Goal: Information Seeking & Learning: Learn about a topic

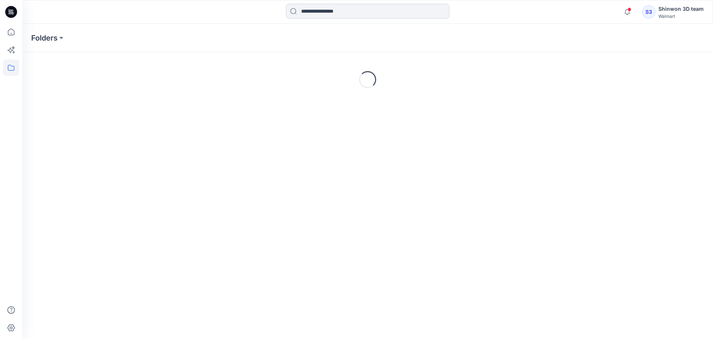
click at [364, 10] on input at bounding box center [368, 11] width 164 height 15
paste input "**********"
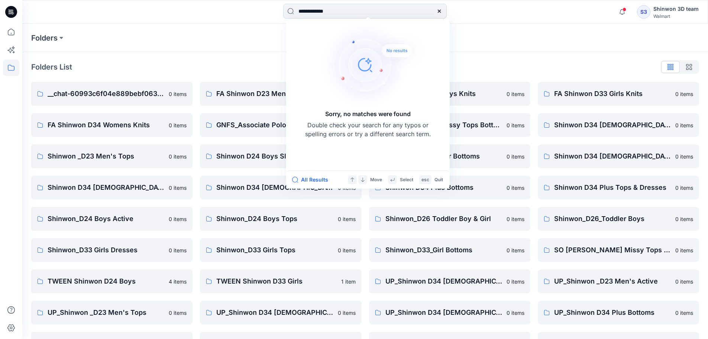
drag, startPoint x: 324, startPoint y: 11, endPoint x: 247, endPoint y: 13, distance: 77.0
click at [247, 13] on div "**********" at bounding box center [365, 12] width 343 height 16
type input "*****"
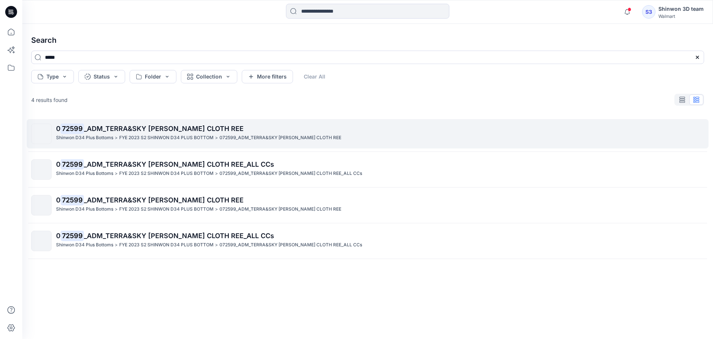
click at [187, 128] on span "_ADM_TERRA&SKY [PERSON_NAME] CLOTH REE" at bounding box center [164, 128] width 160 height 8
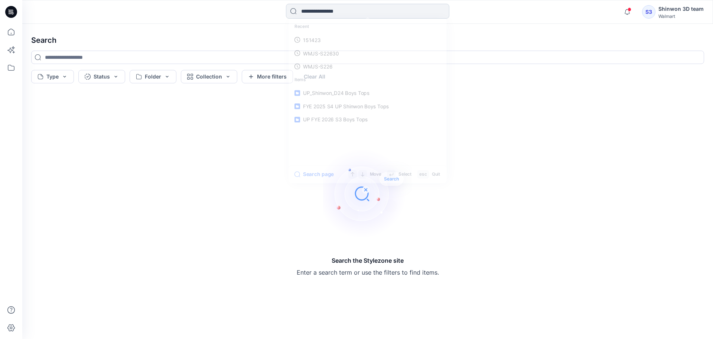
click at [380, 7] on input at bounding box center [368, 11] width 164 height 15
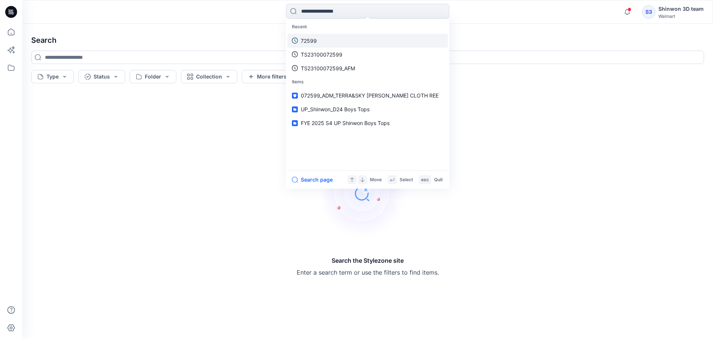
click at [346, 41] on link "72599" at bounding box center [368, 41] width 161 height 14
type input "*****"
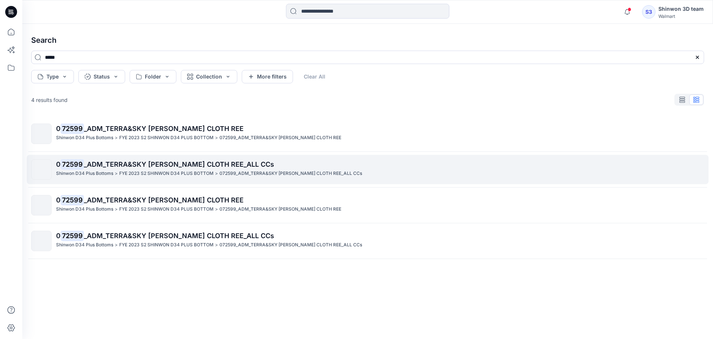
click at [235, 164] on span "_ADM_TERRA&SKY [PERSON_NAME] CLOTH REE_ALL CCs" at bounding box center [179, 164] width 190 height 8
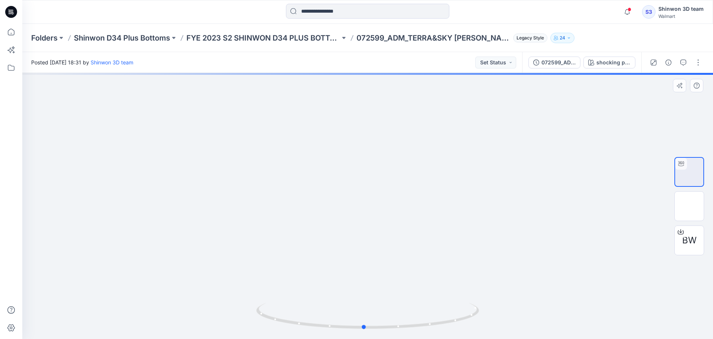
drag, startPoint x: 406, startPoint y: 276, endPoint x: 399, endPoint y: 272, distance: 7.7
click at [401, 247] on div at bounding box center [367, 206] width 691 height 266
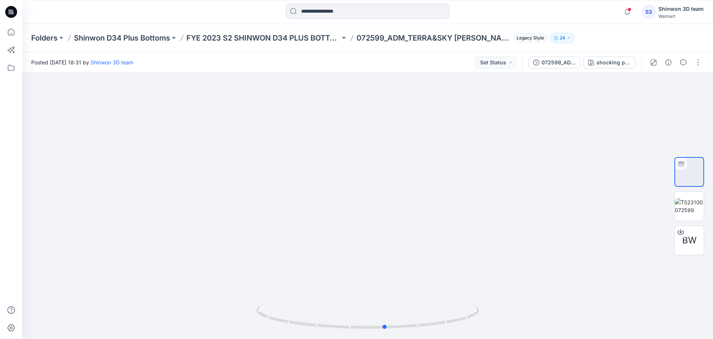
drag, startPoint x: 305, startPoint y: 328, endPoint x: 385, endPoint y: 344, distance: 81.5
click at [385, 338] on html "Notifications Your style SCSW0010SM26_ADM_CUTAWYA LACE RIB TANK is ready 5 hour…" at bounding box center [356, 169] width 713 height 339
drag, startPoint x: 381, startPoint y: 233, endPoint x: 434, endPoint y: 258, distance: 58.5
click at [434, 258] on div at bounding box center [367, 206] width 691 height 266
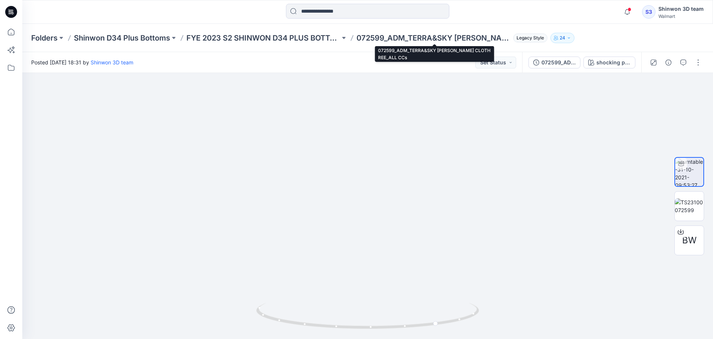
click at [388, 39] on p "072599_ADM_TERRA&SKY [PERSON_NAME] CLOTH REE_ALL CCs" at bounding box center [434, 38] width 154 height 10
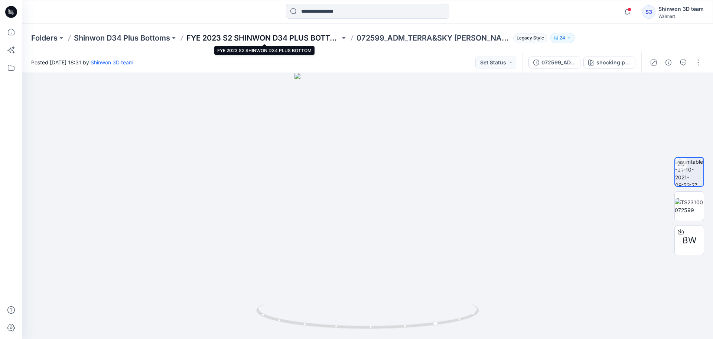
click at [285, 36] on p "FYE 2023 S2 SHINWON D34 PLUS BOTTOM" at bounding box center [264, 38] width 154 height 10
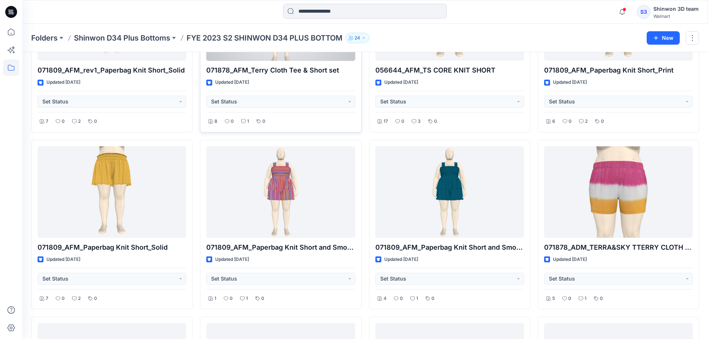
scroll to position [149, 0]
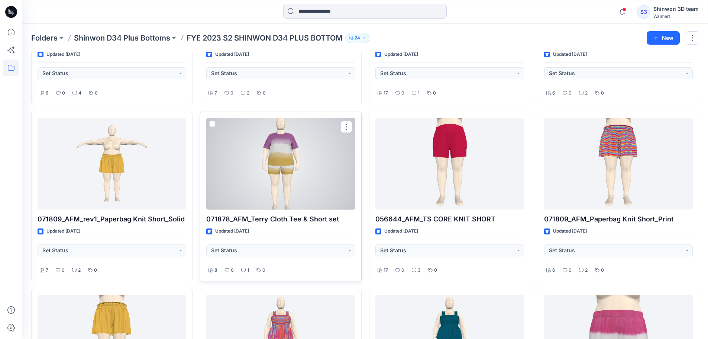
click at [305, 171] on div at bounding box center [280, 164] width 149 height 92
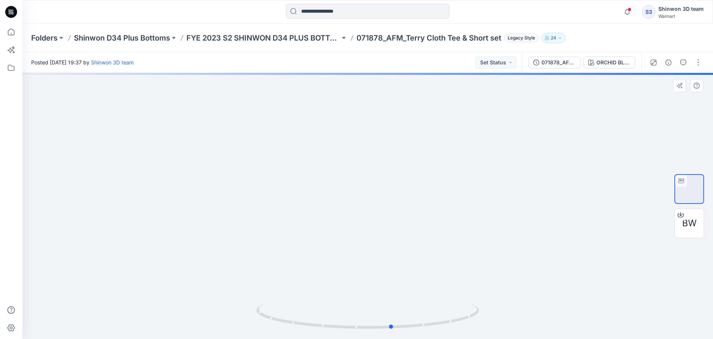
drag, startPoint x: 333, startPoint y: 184, endPoint x: 323, endPoint y: 195, distance: 16.0
click at [323, 196] on div at bounding box center [367, 206] width 691 height 266
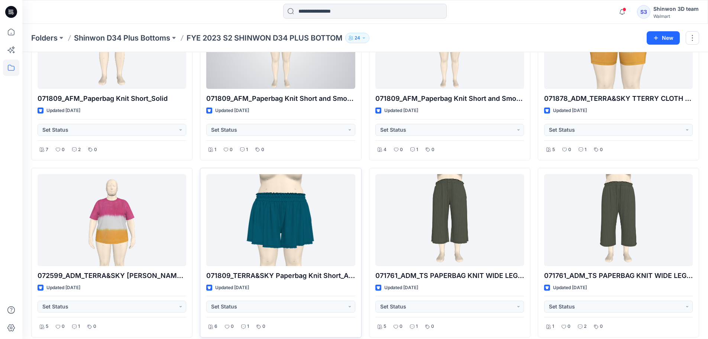
scroll to position [495, 0]
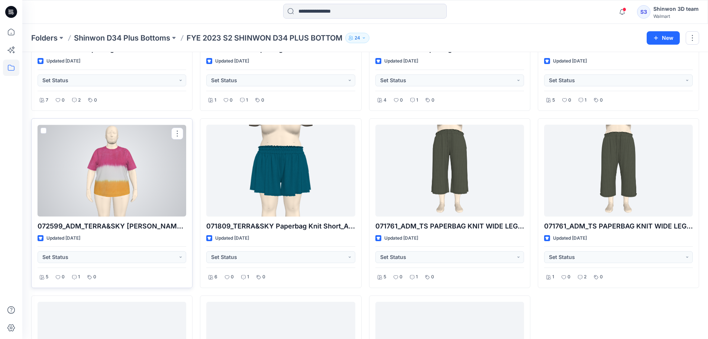
click at [118, 178] on div at bounding box center [112, 170] width 149 height 92
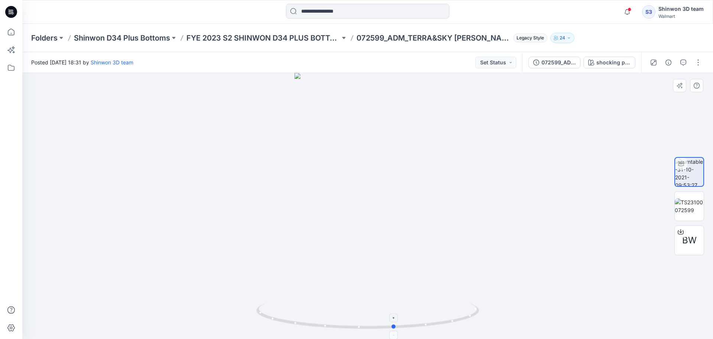
drag, startPoint x: 381, startPoint y: 333, endPoint x: 402, endPoint y: 313, distance: 29.2
click at [411, 327] on div at bounding box center [367, 206] width 691 height 266
drag, startPoint x: 388, startPoint y: 325, endPoint x: 381, endPoint y: 230, distance: 95.0
click at [365, 319] on icon at bounding box center [368, 316] width 225 height 28
drag, startPoint x: 345, startPoint y: 149, endPoint x: 345, endPoint y: 182, distance: 33.1
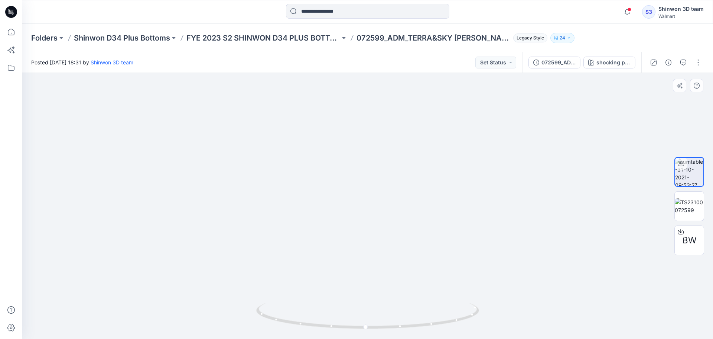
click at [337, 189] on img at bounding box center [368, 150] width 292 height 377
click at [432, 149] on img at bounding box center [368, 127] width 400 height 423
click at [502, 164] on img at bounding box center [368, 128] width 400 height 422
click at [55, 40] on p "Folders" at bounding box center [44, 38] width 26 height 10
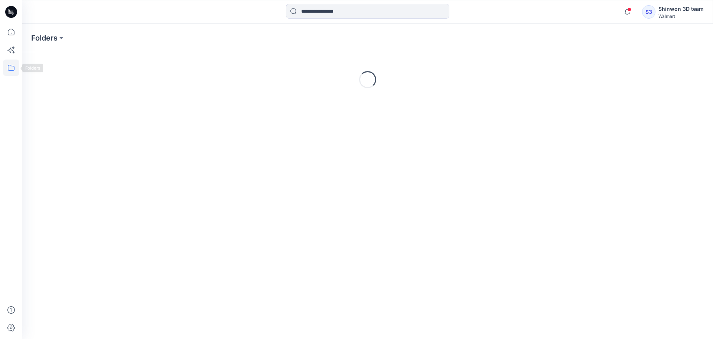
click at [16, 69] on icon at bounding box center [11, 67] width 16 height 16
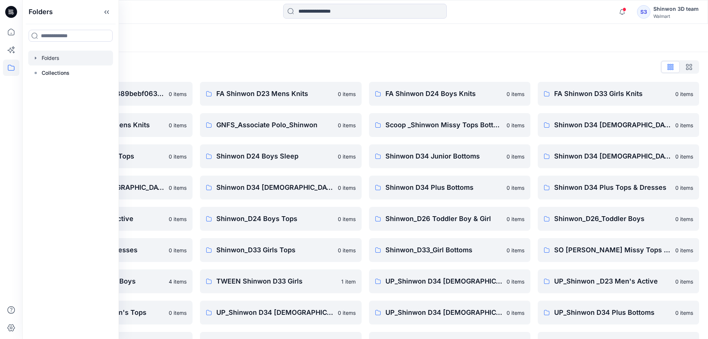
click at [511, 27] on div "Folders" at bounding box center [365, 38] width 686 height 28
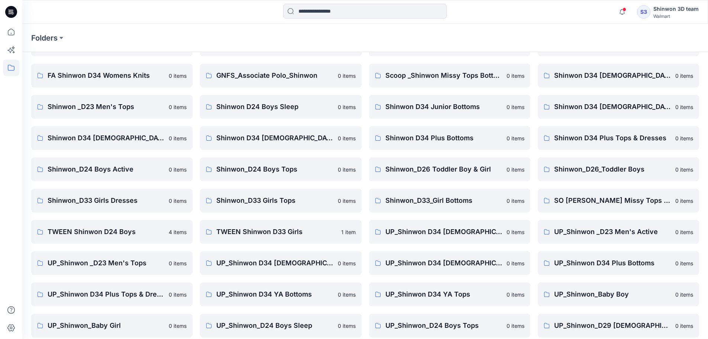
scroll to position [99, 0]
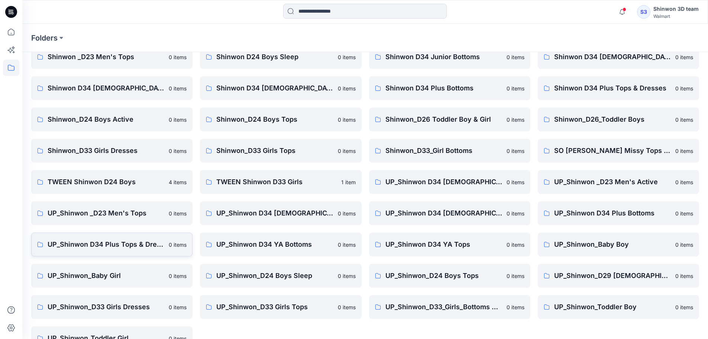
click at [134, 246] on p "UP_Shinwon D34 Plus Tops & Dresses" at bounding box center [106, 244] width 117 height 10
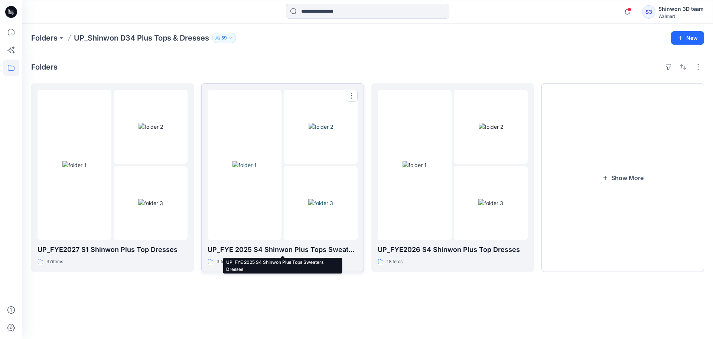
click at [276, 251] on p "UP_FYE 2025 S4 Shinwon Plus Tops Sweaters Dresses" at bounding box center [283, 249] width 150 height 10
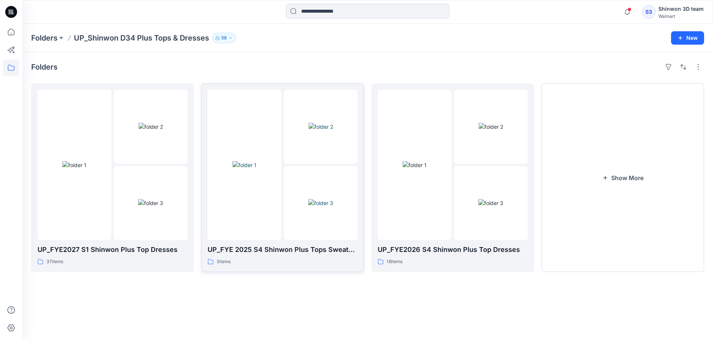
click at [308, 207] on img at bounding box center [320, 203] width 25 height 8
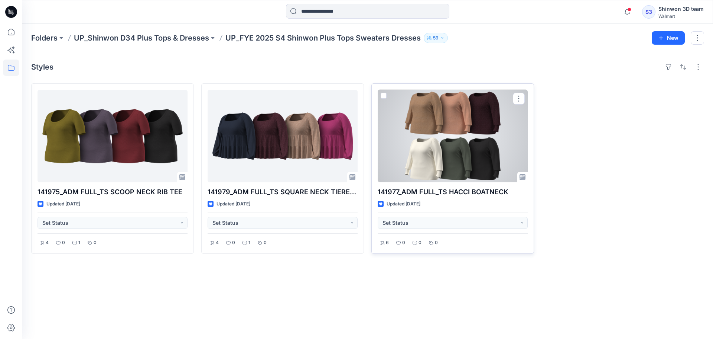
click at [497, 131] on div at bounding box center [453, 136] width 150 height 93
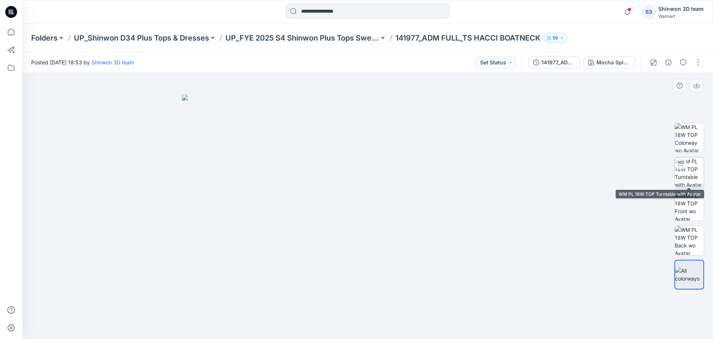
click at [699, 168] on img at bounding box center [689, 171] width 29 height 29
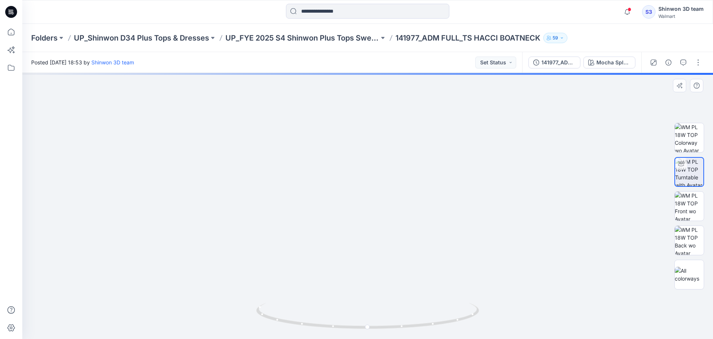
drag, startPoint x: 374, startPoint y: 221, endPoint x: 446, endPoint y: 214, distance: 72.1
click at [375, 236] on img at bounding box center [369, 117] width 764 height 441
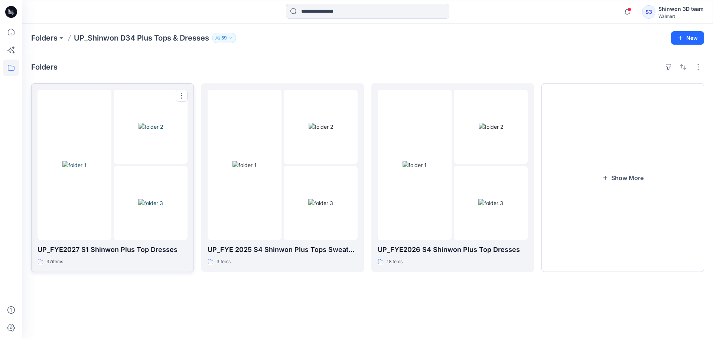
click at [149, 207] on img at bounding box center [150, 203] width 25 height 8
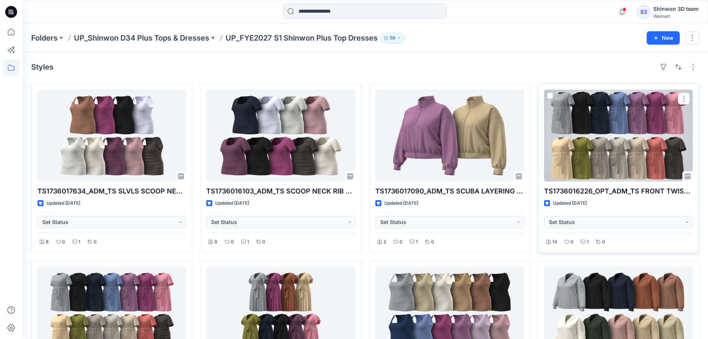
click at [608, 135] on div at bounding box center [618, 136] width 149 height 92
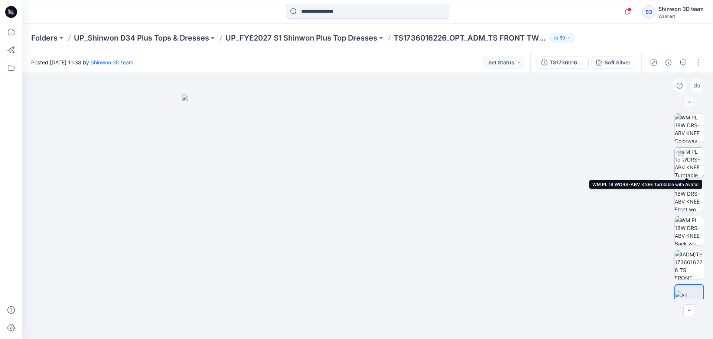
click at [692, 160] on img at bounding box center [689, 162] width 29 height 29
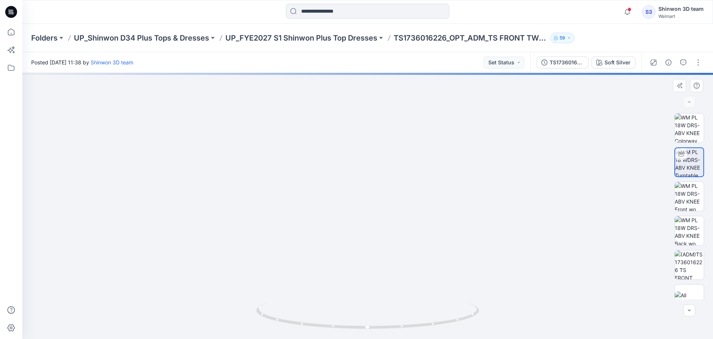
drag, startPoint x: 373, startPoint y: 178, endPoint x: 375, endPoint y: 268, distance: 89.2
click at [375, 269] on img at bounding box center [374, 114] width 835 height 450
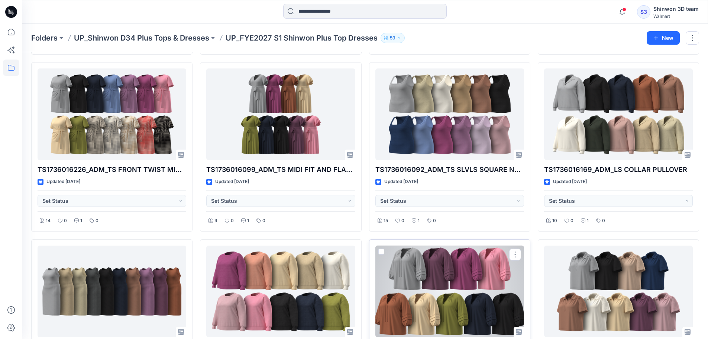
scroll to position [248, 0]
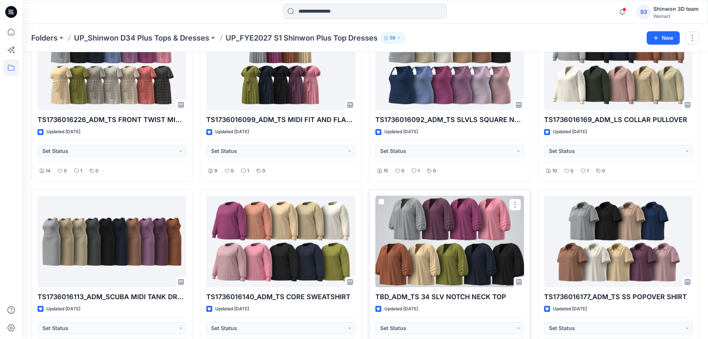
click at [455, 251] on div at bounding box center [449, 241] width 149 height 92
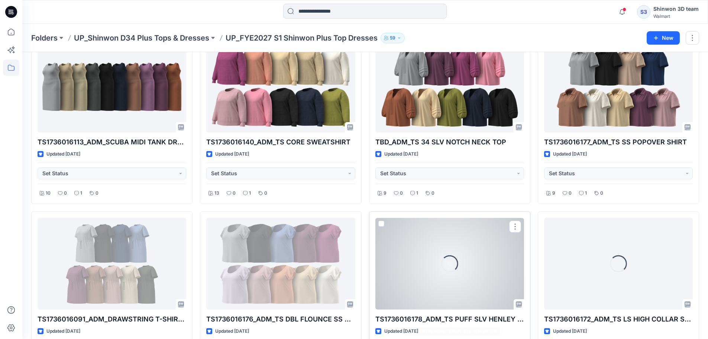
scroll to position [501, 0]
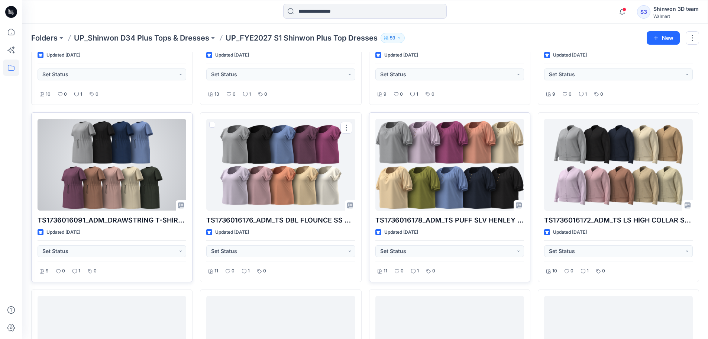
click at [117, 171] on div at bounding box center [112, 165] width 149 height 92
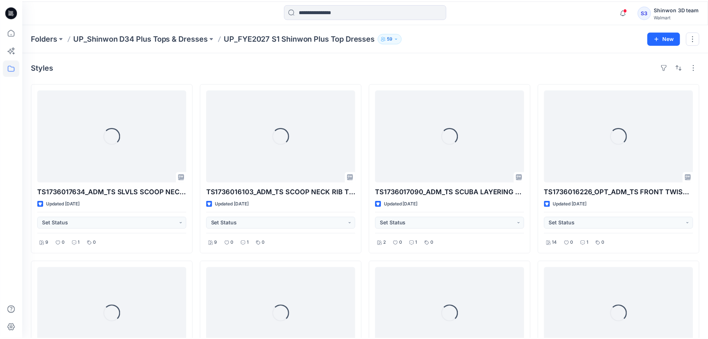
scroll to position [501, 0]
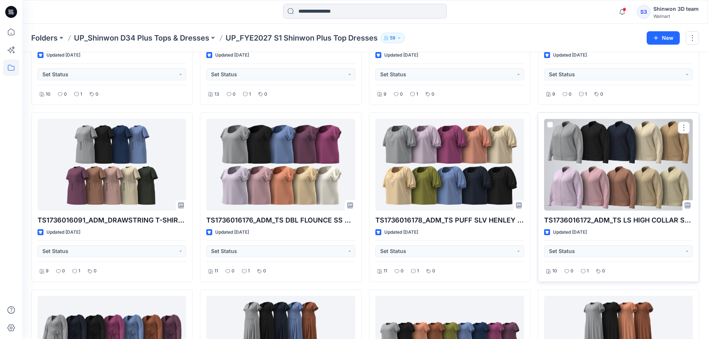
click at [598, 186] on div at bounding box center [618, 165] width 149 height 92
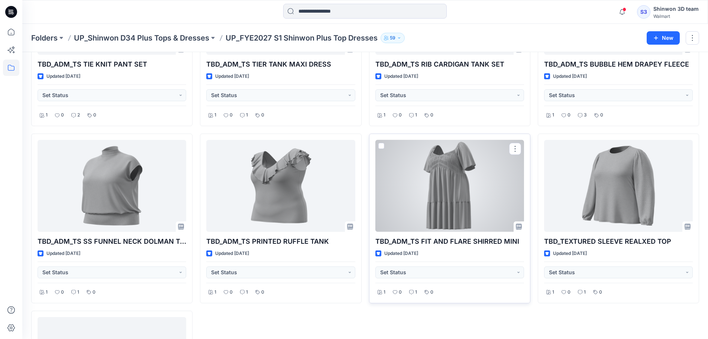
scroll to position [1265, 0]
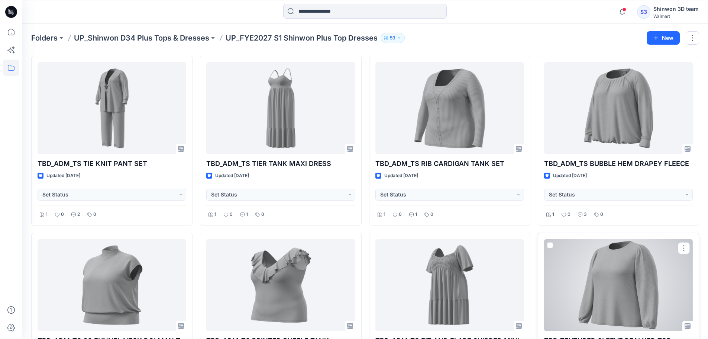
click at [634, 258] on div at bounding box center [618, 285] width 149 height 92
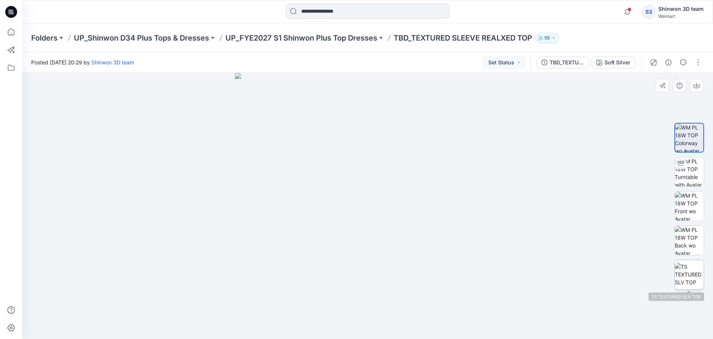
click at [691, 278] on img at bounding box center [689, 273] width 29 height 23
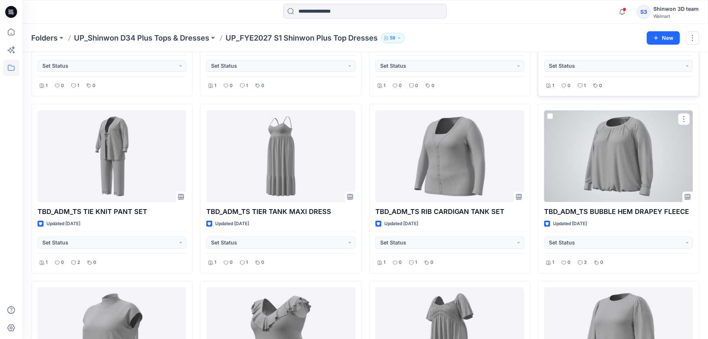
scroll to position [1068, 0]
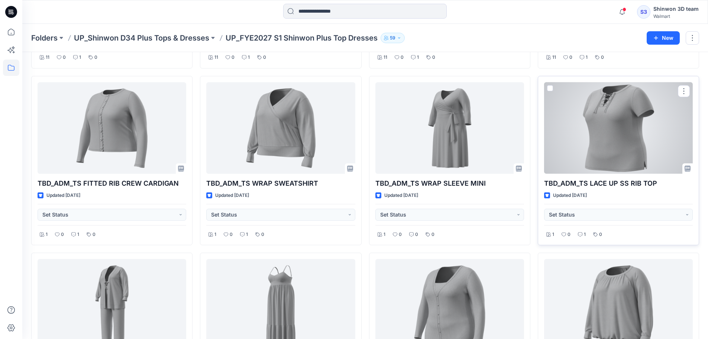
click at [628, 155] on div at bounding box center [618, 128] width 149 height 92
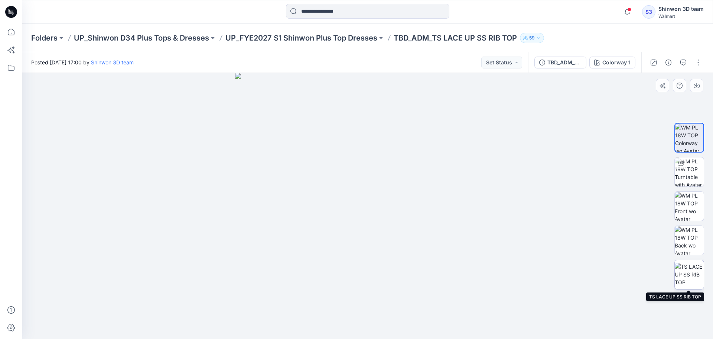
click at [694, 279] on img at bounding box center [689, 273] width 29 height 23
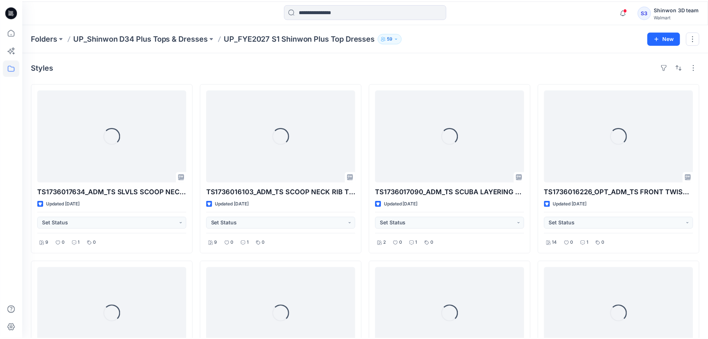
scroll to position [1068, 0]
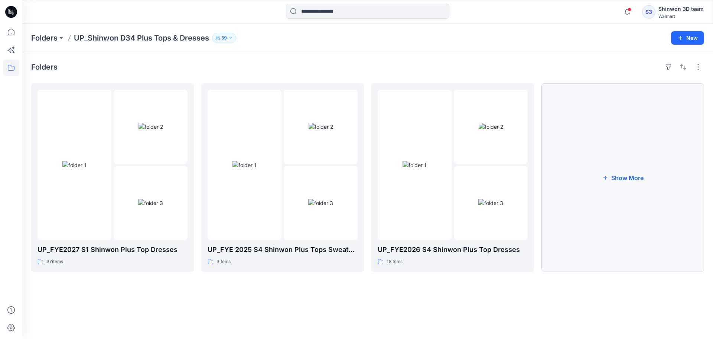
click at [608, 255] on button "Show More" at bounding box center [623, 177] width 163 height 188
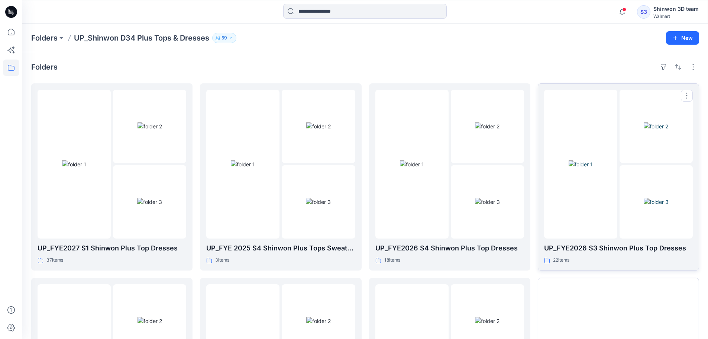
click at [606, 242] on div "UP_FYE2026 S3 Shinwon Plus Top Dresses 22 items" at bounding box center [618, 177] width 149 height 174
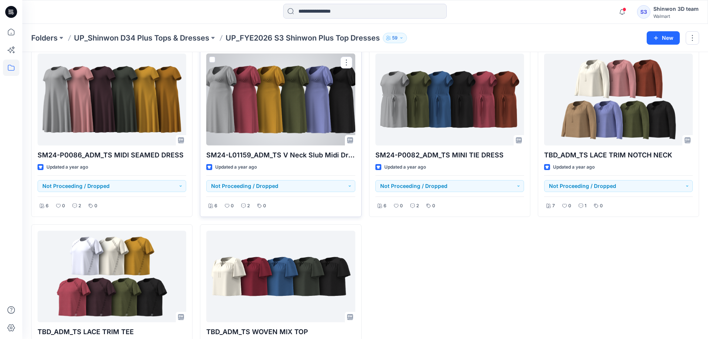
scroll to position [793, 0]
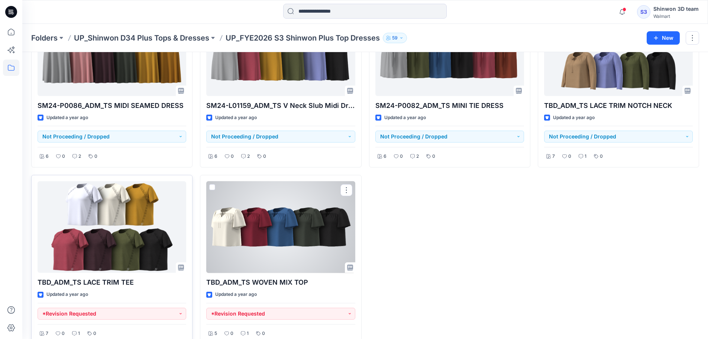
click at [136, 220] on div at bounding box center [112, 227] width 149 height 92
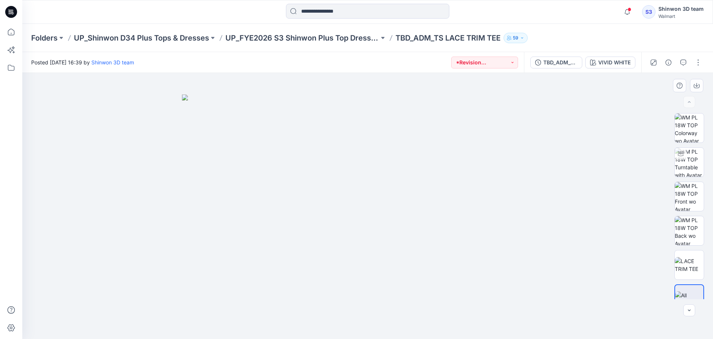
drag, startPoint x: 381, startPoint y: 165, endPoint x: 421, endPoint y: 170, distance: 40.1
click at [421, 170] on img at bounding box center [368, 216] width 372 height 245
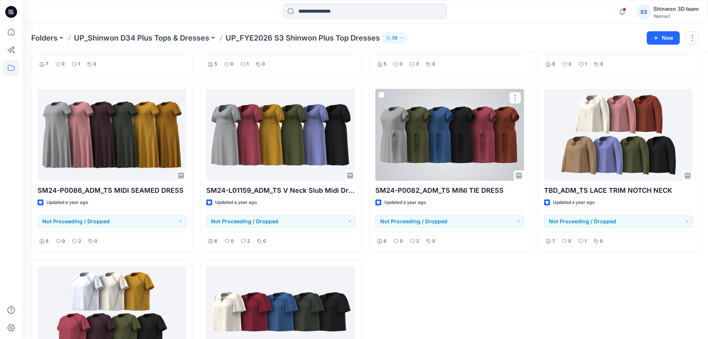
scroll to position [807, 0]
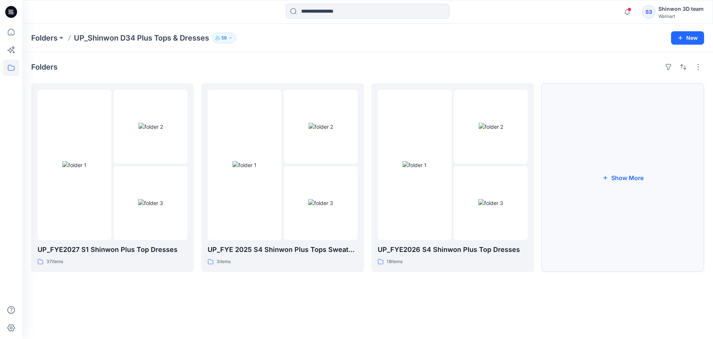
click at [619, 210] on button "Show More" at bounding box center [623, 177] width 163 height 188
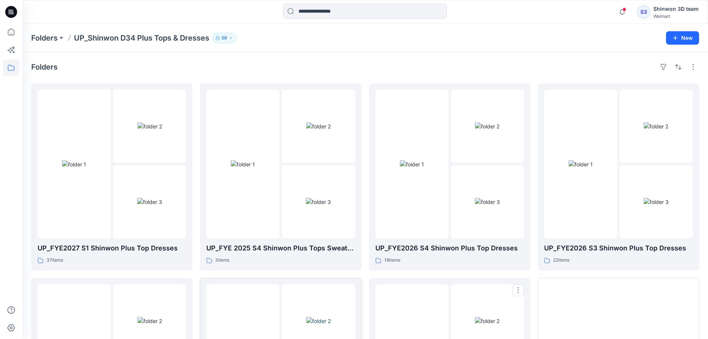
scroll to position [147, 0]
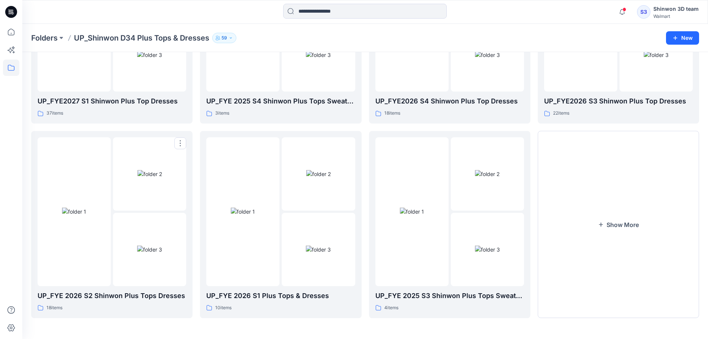
click at [148, 253] on img at bounding box center [149, 249] width 25 height 8
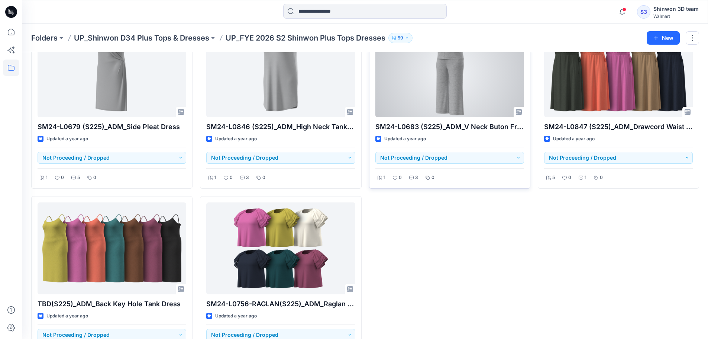
scroll to position [495, 0]
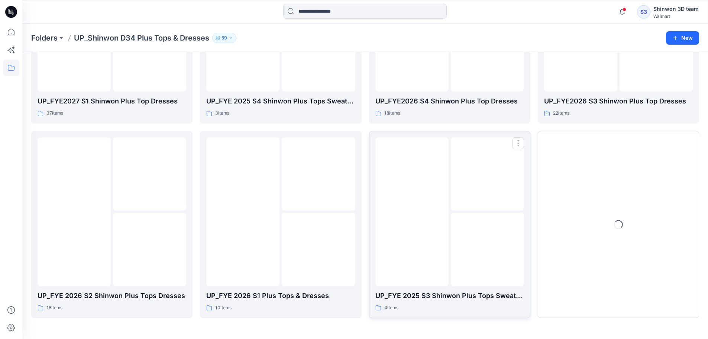
scroll to position [147, 0]
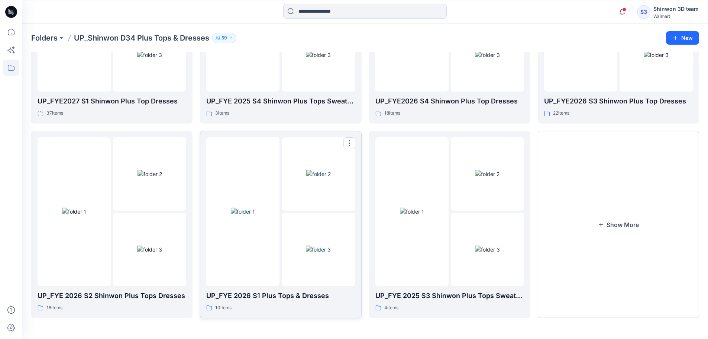
click at [318, 178] on img at bounding box center [318, 174] width 25 height 8
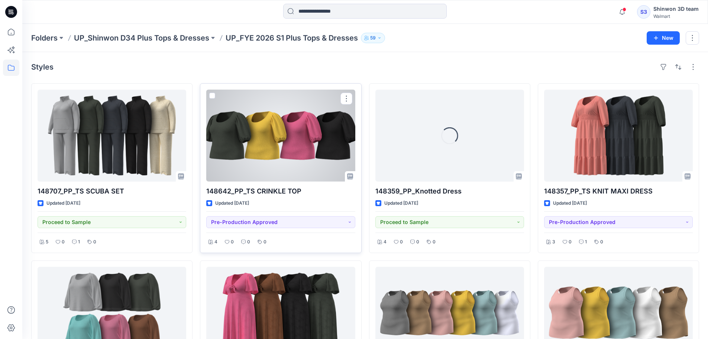
click at [311, 159] on div at bounding box center [280, 136] width 149 height 92
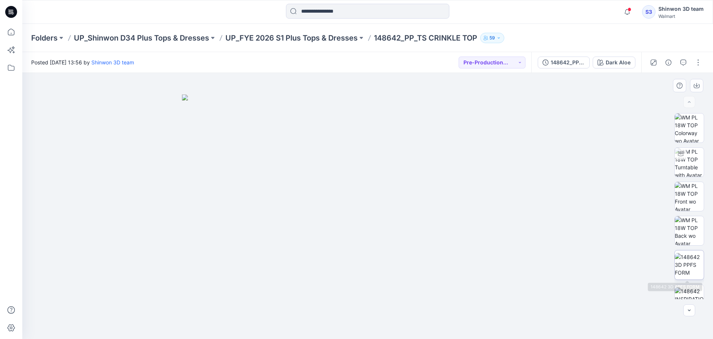
click at [691, 265] on img at bounding box center [689, 264] width 29 height 23
drag, startPoint x: 322, startPoint y: 142, endPoint x: 313, endPoint y: 249, distance: 107.1
click at [313, 249] on img at bounding box center [368, 170] width 528 height 335
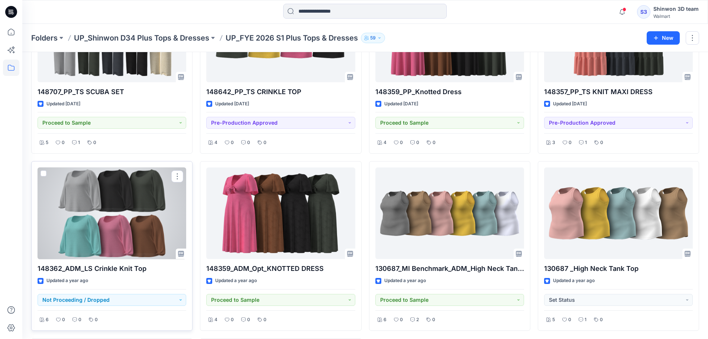
scroll to position [276, 0]
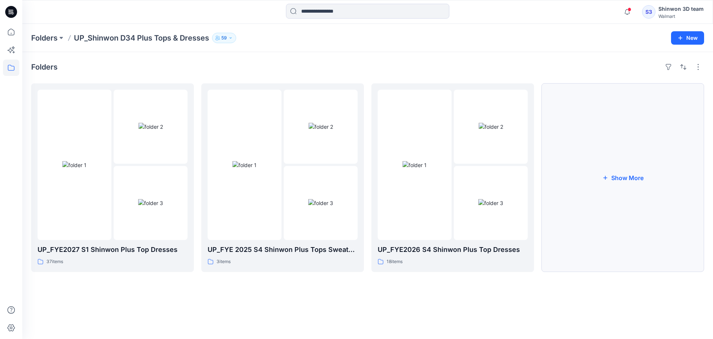
click at [604, 204] on button "Show More" at bounding box center [623, 177] width 163 height 188
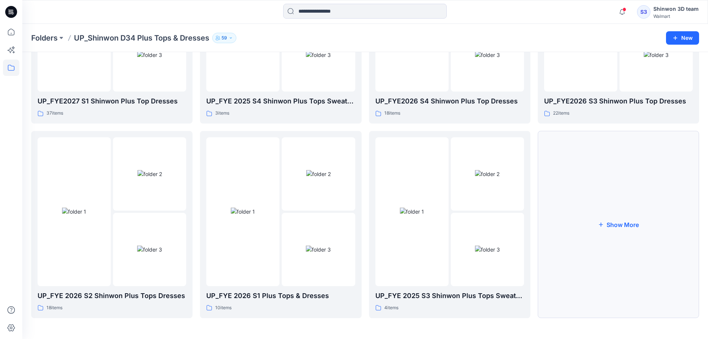
click at [595, 232] on button "Show More" at bounding box center [618, 224] width 161 height 187
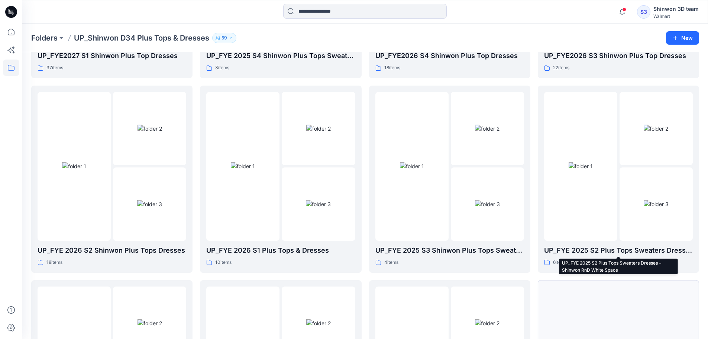
scroll to position [341, 0]
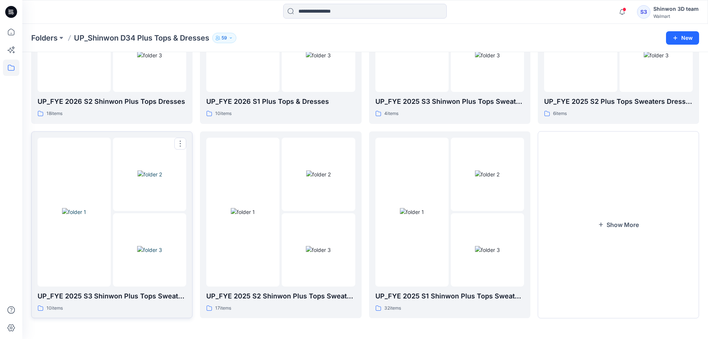
click at [149, 253] on img at bounding box center [149, 250] width 25 height 8
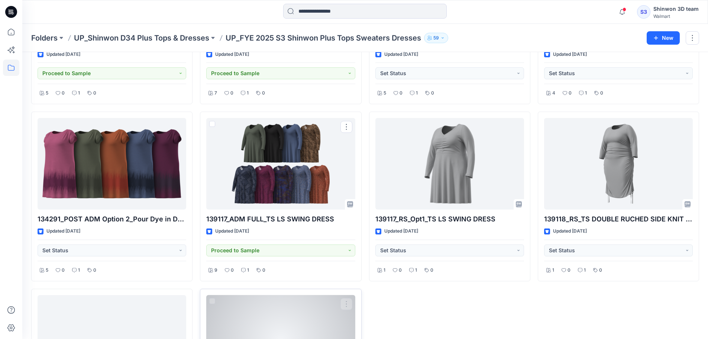
scroll to position [276, 0]
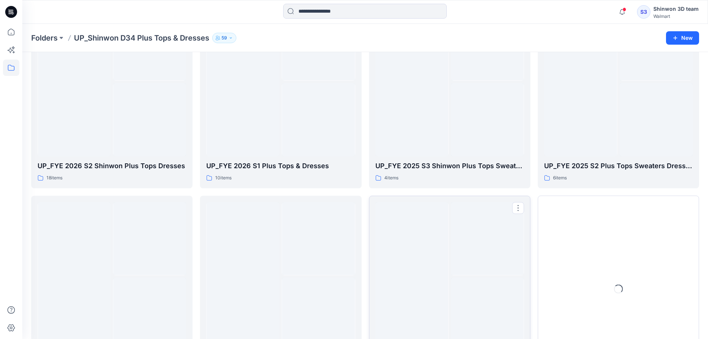
scroll to position [341, 0]
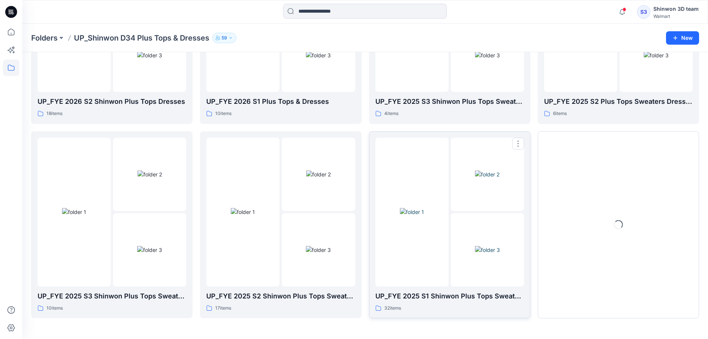
click at [424, 216] on img at bounding box center [412, 212] width 24 height 8
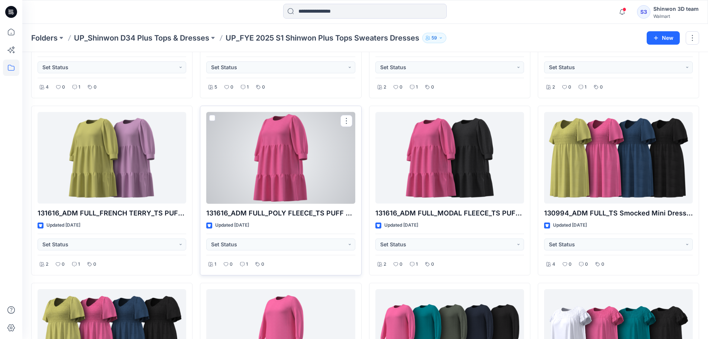
scroll to position [254, 0]
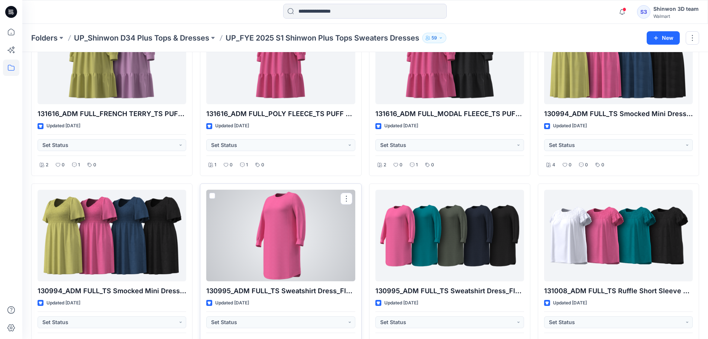
click at [321, 230] on div at bounding box center [280, 236] width 149 height 92
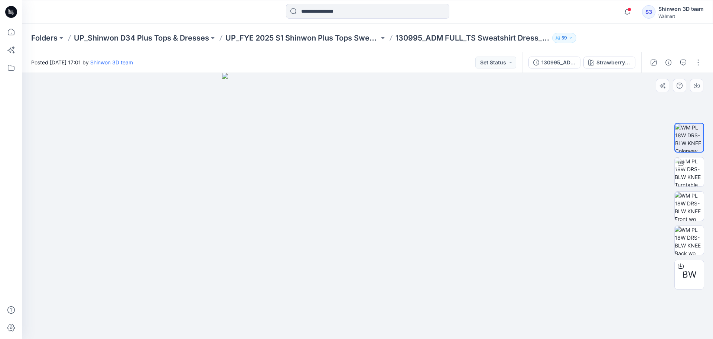
drag, startPoint x: 379, startPoint y: 135, endPoint x: 627, endPoint y: 226, distance: 264.0
click at [427, 157] on img at bounding box center [368, 206] width 292 height 266
click at [691, 239] on img at bounding box center [689, 240] width 29 height 29
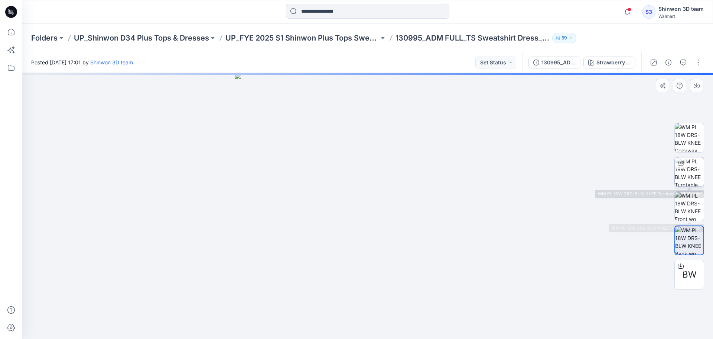
click at [687, 173] on img at bounding box center [689, 171] width 29 height 29
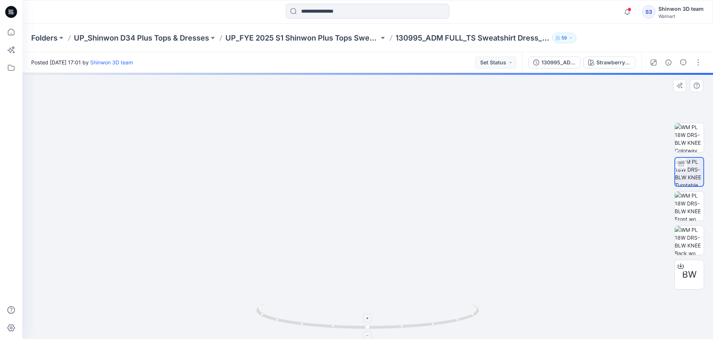
drag, startPoint x: 377, startPoint y: 168, endPoint x: 383, endPoint y: 311, distance: 142.4
click at [387, 317] on div at bounding box center [367, 206] width 691 height 266
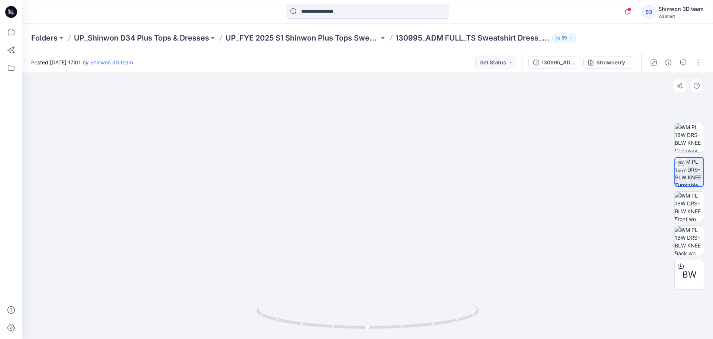
drag, startPoint x: 399, startPoint y: 226, endPoint x: 397, endPoint y: 149, distance: 76.9
click at [397, 149] on img at bounding box center [368, 138] width 693 height 399
drag, startPoint x: 385, startPoint y: 213, endPoint x: 376, endPoint y: 247, distance: 35.7
click at [379, 251] on img at bounding box center [368, 178] width 550 height 320
drag, startPoint x: 369, startPoint y: 326, endPoint x: 395, endPoint y: 330, distance: 26.4
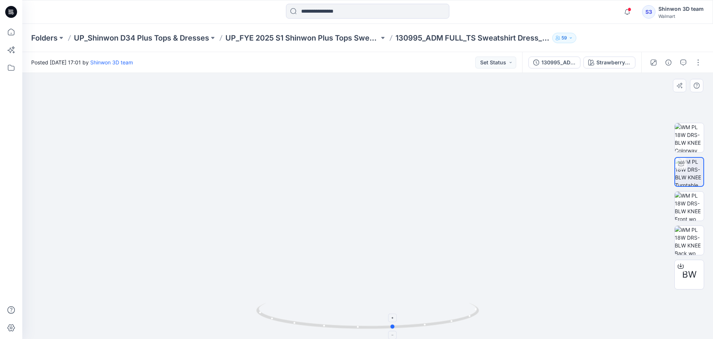
click at [395, 330] on icon at bounding box center [368, 316] width 225 height 28
